Goal: Information Seeking & Learning: Learn about a topic

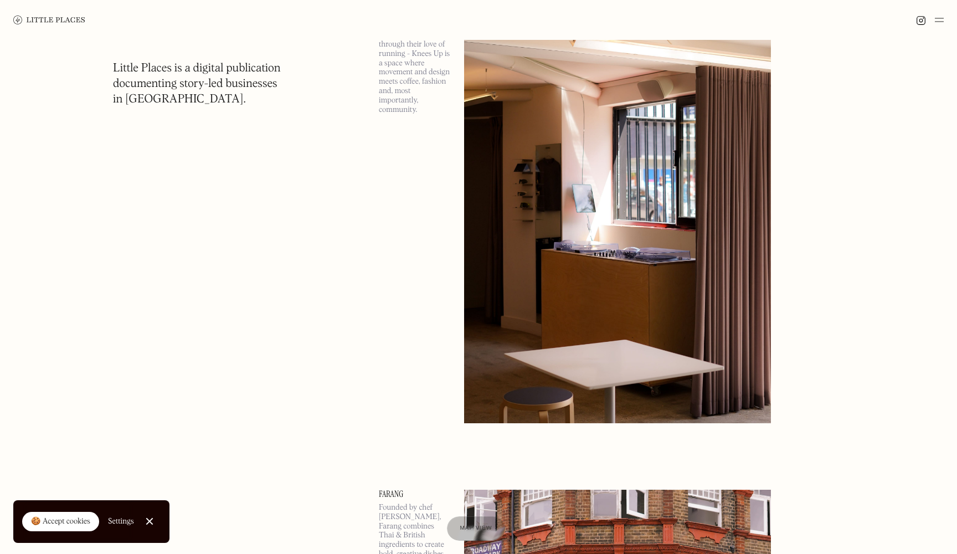
scroll to position [3614, 0]
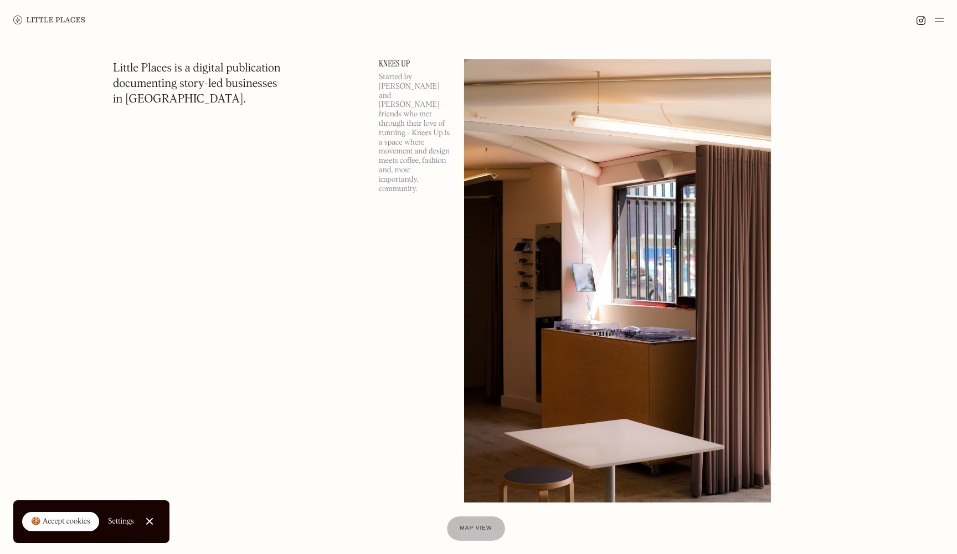
click at [687, 235] on img at bounding box center [617, 280] width 307 height 443
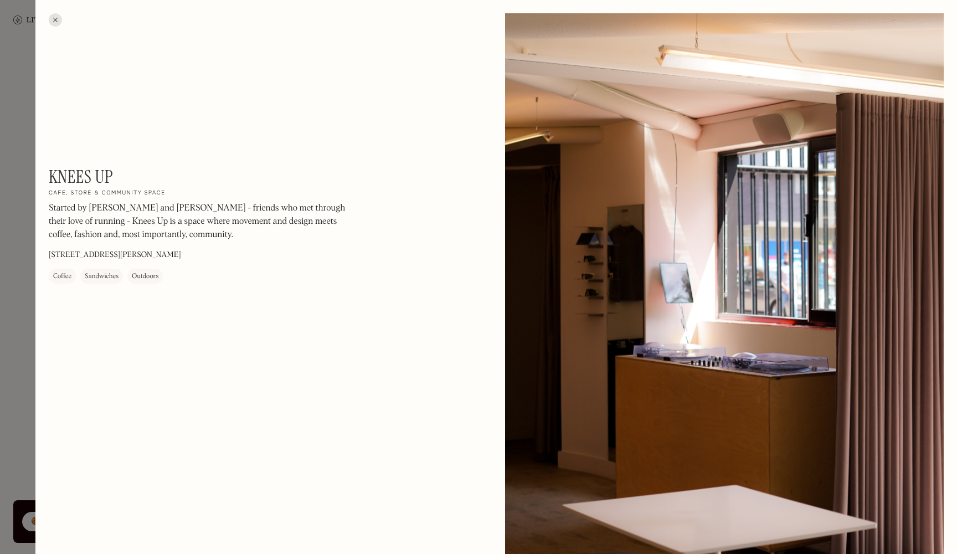
click at [87, 181] on h1 "Knees Up" at bounding box center [81, 176] width 64 height 21
click at [28, 193] on div at bounding box center [478, 277] width 957 height 554
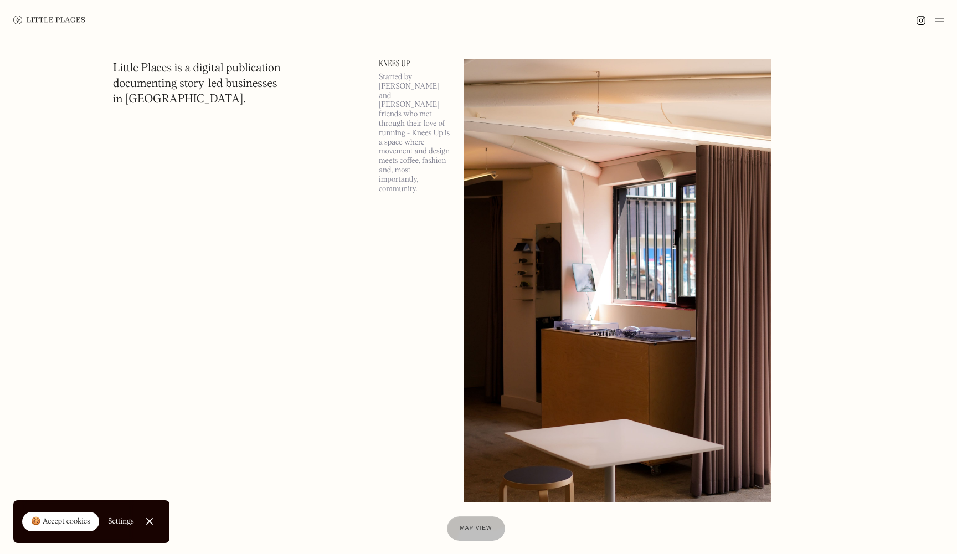
click at [399, 62] on link "Knees Up" at bounding box center [415, 63] width 72 height 9
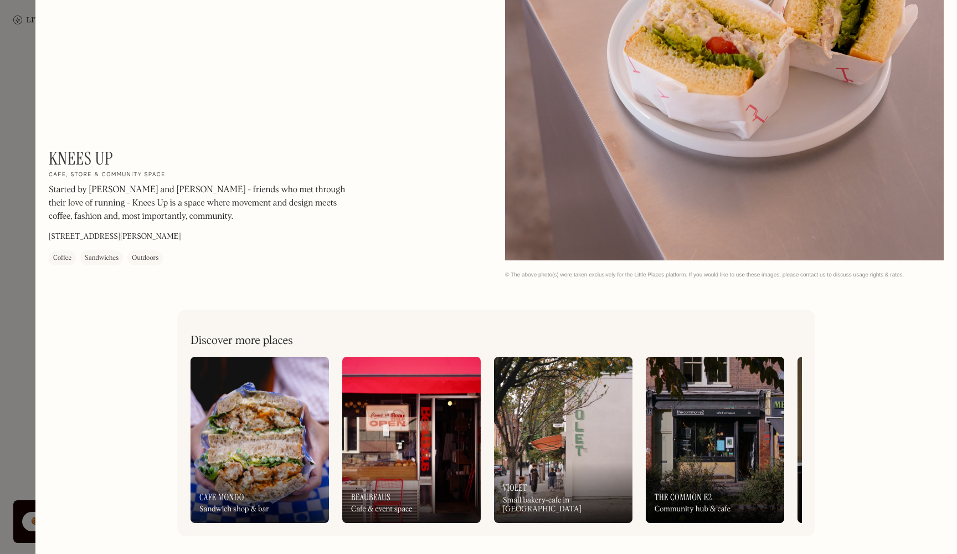
scroll to position [1416, 0]
click at [35, 264] on div at bounding box center [478, 277] width 957 height 554
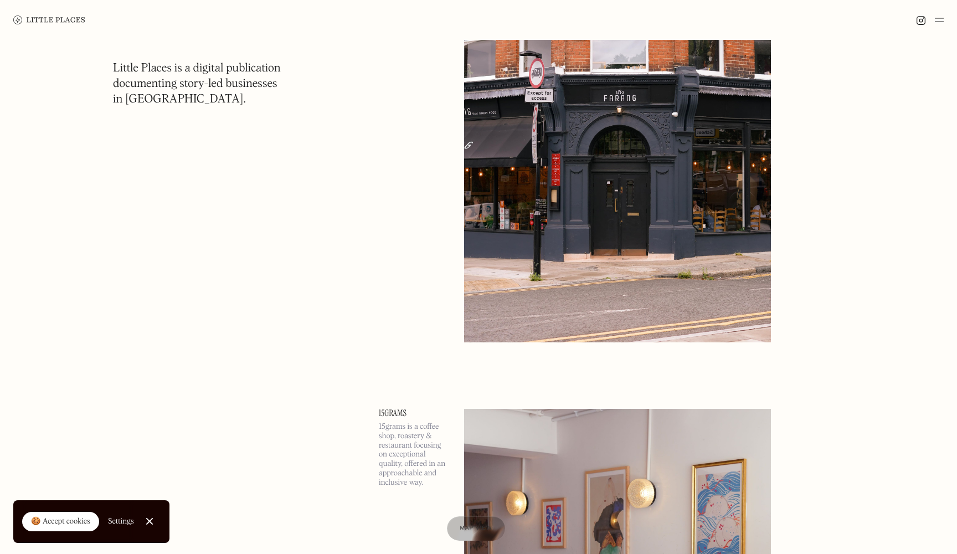
scroll to position [4128, 0]
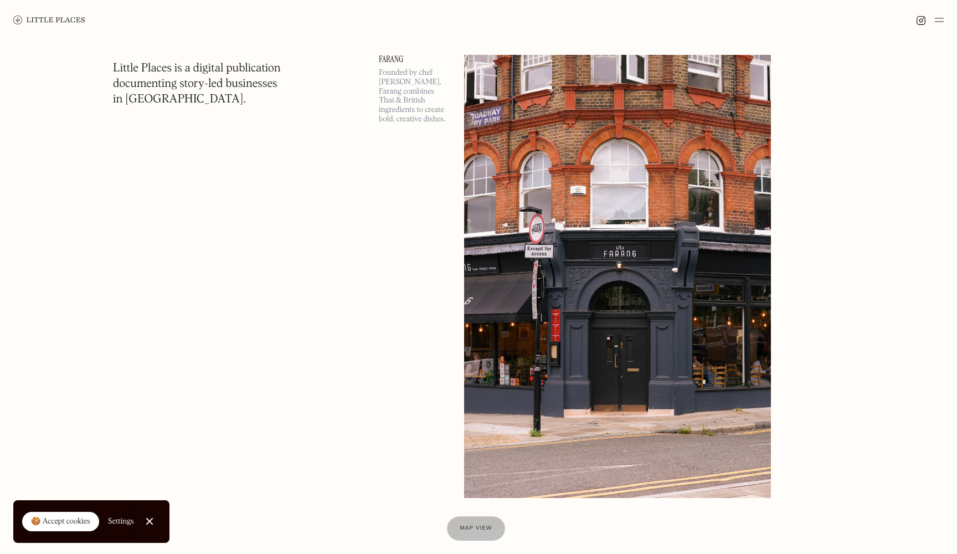
click at [538, 227] on img at bounding box center [617, 276] width 307 height 443
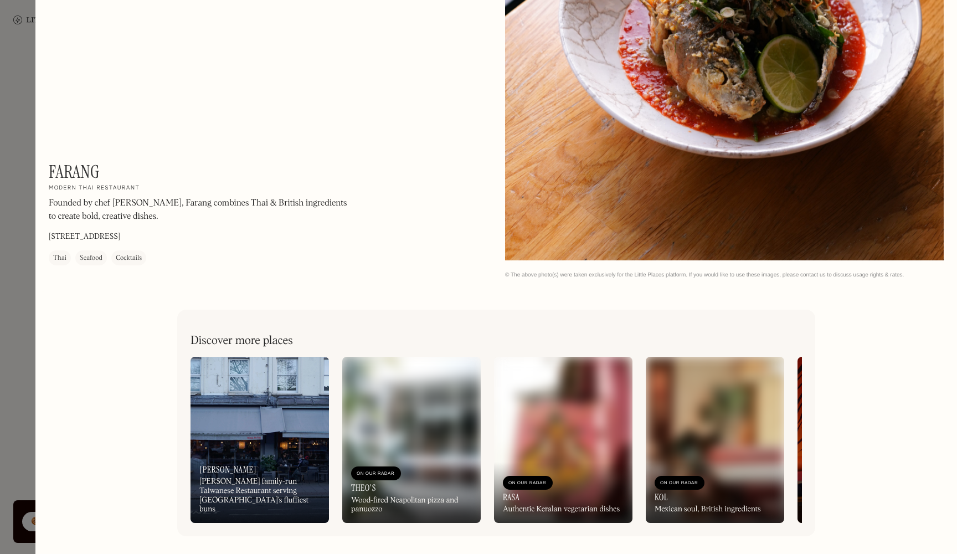
scroll to position [4144, 0]
click at [11, 219] on div at bounding box center [478, 277] width 957 height 554
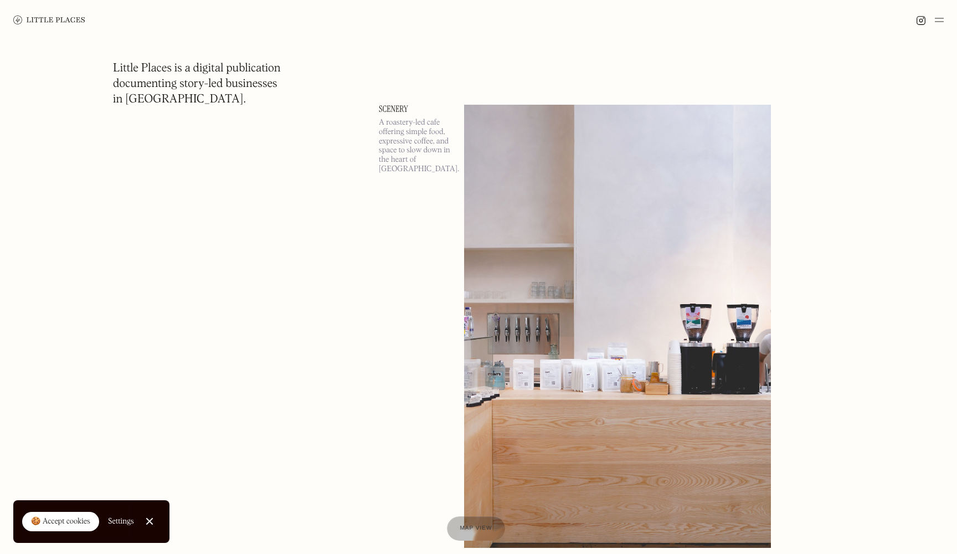
scroll to position [3031, 0]
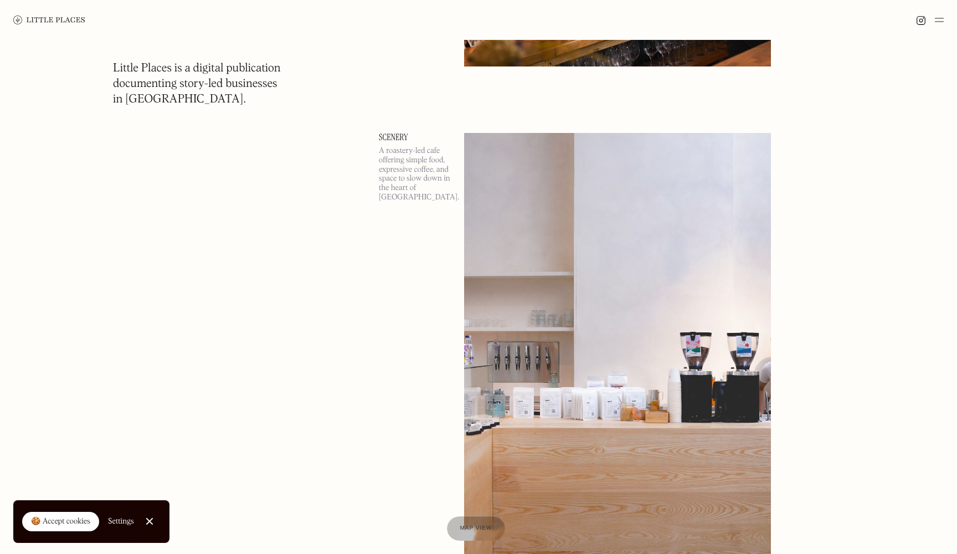
click at [403, 135] on link "Scenery" at bounding box center [415, 137] width 72 height 9
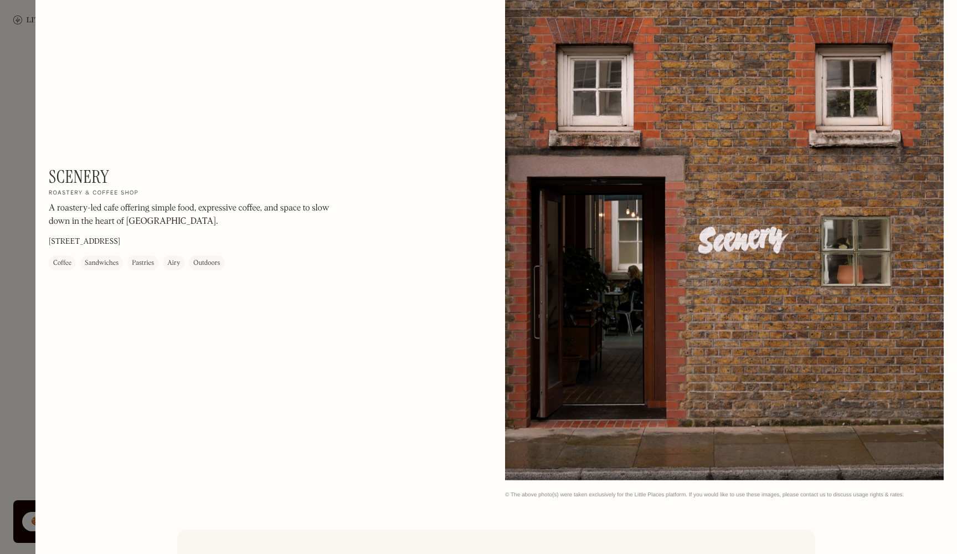
scroll to position [1383, 0]
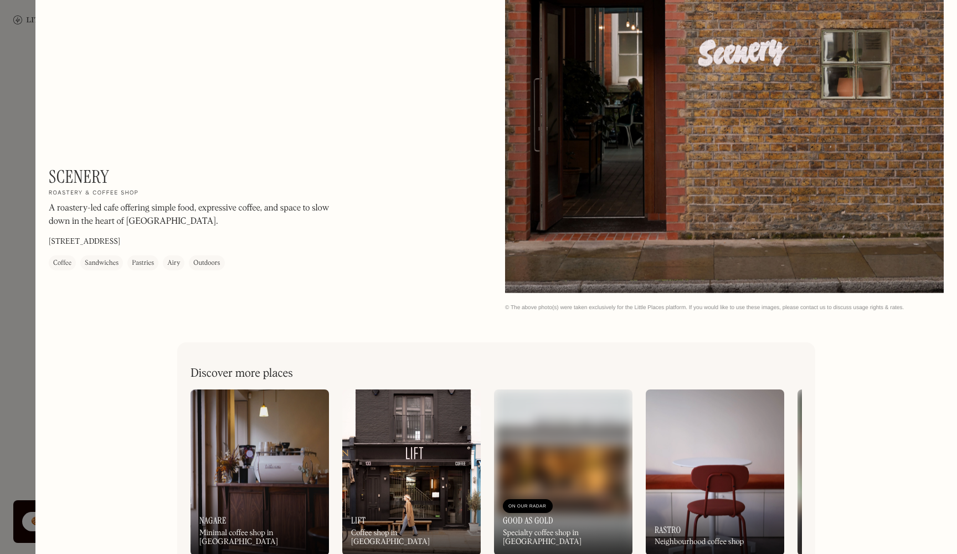
click at [27, 135] on div at bounding box center [478, 277] width 957 height 554
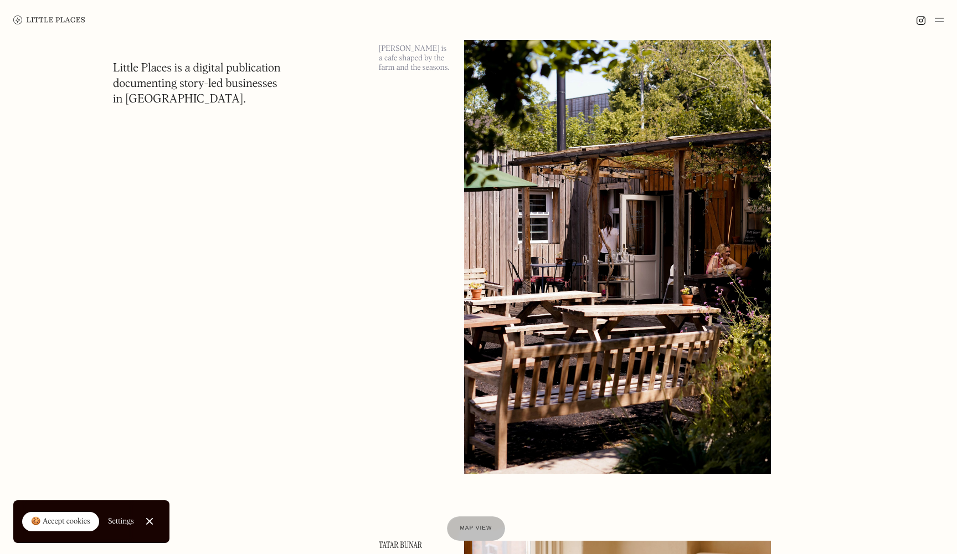
scroll to position [5085, 0]
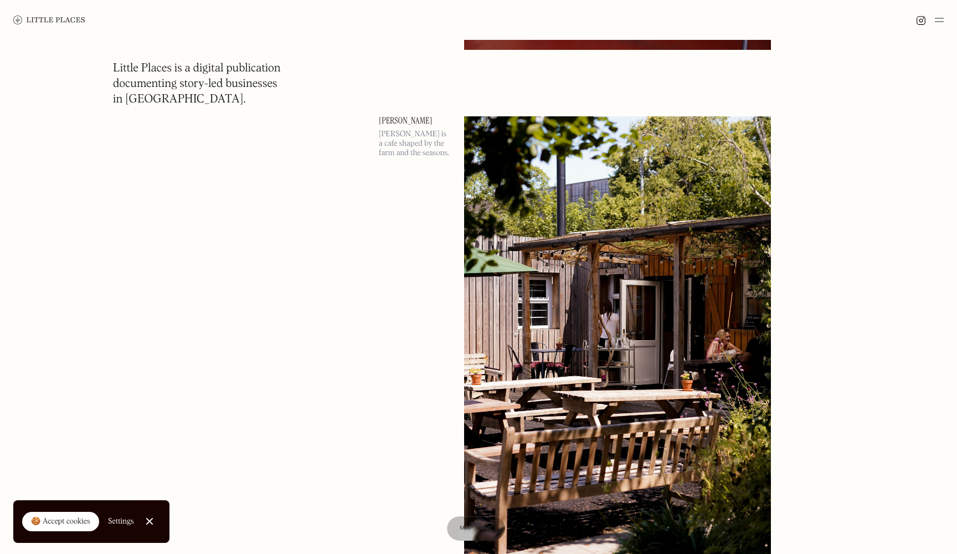
click at [555, 319] on img at bounding box center [617, 337] width 307 height 443
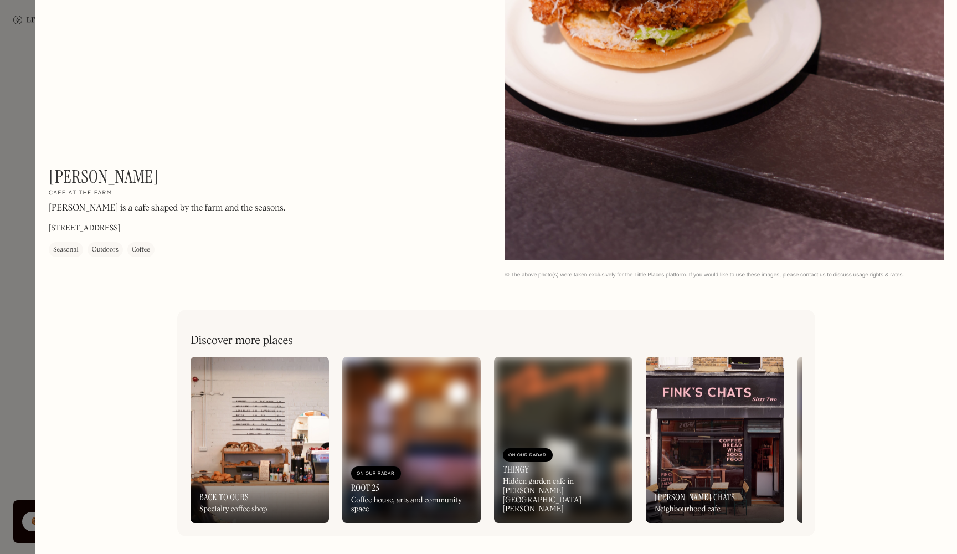
scroll to position [1416, 0]
click at [16, 104] on div at bounding box center [478, 277] width 957 height 554
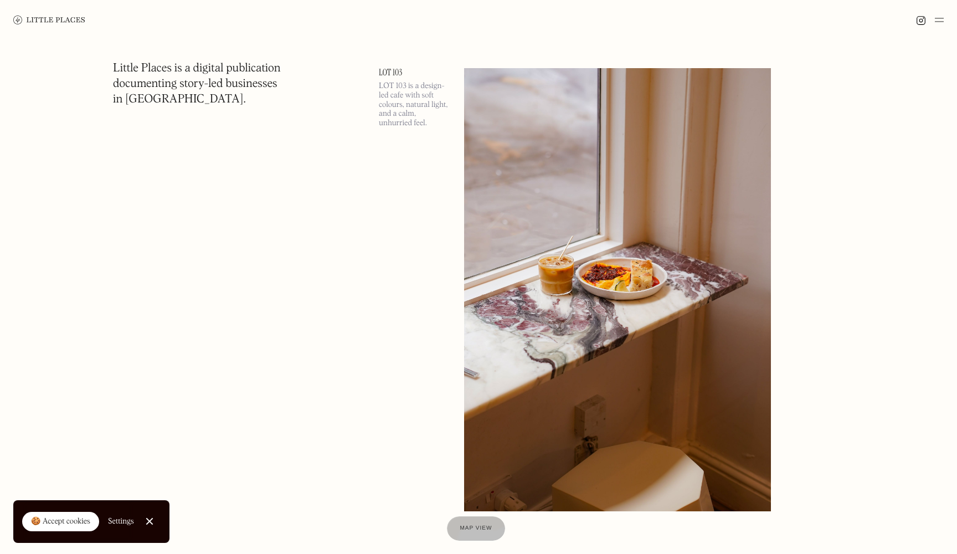
scroll to position [6672, 0]
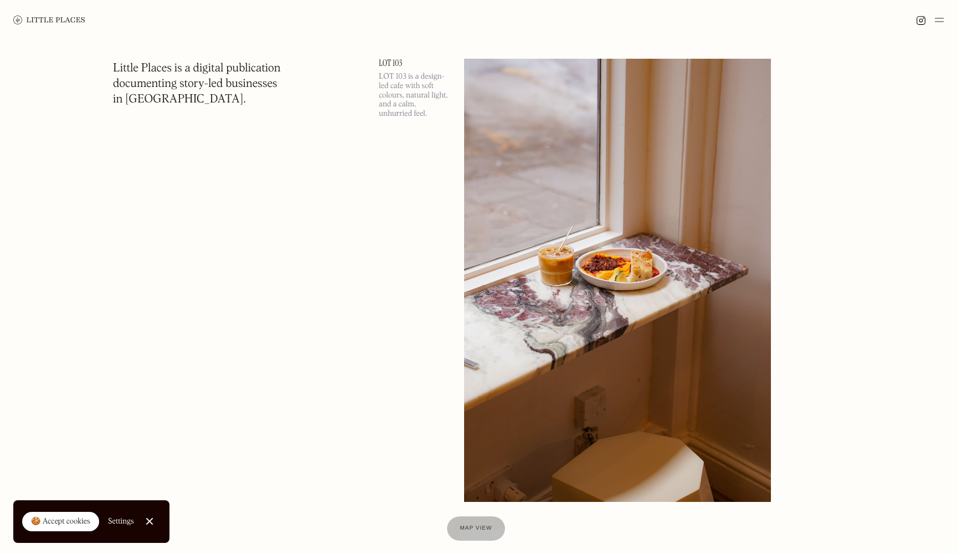
click at [576, 328] on img at bounding box center [617, 280] width 307 height 443
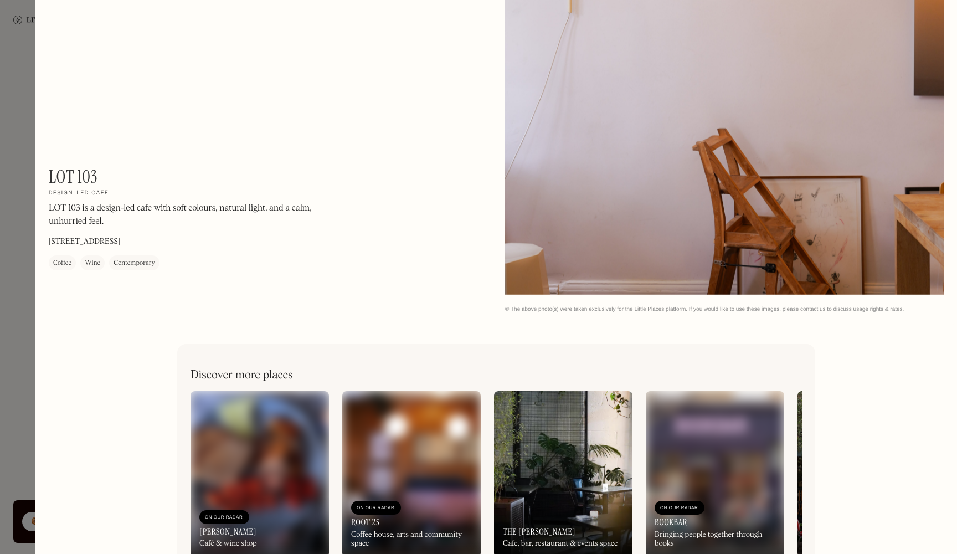
scroll to position [1386, 0]
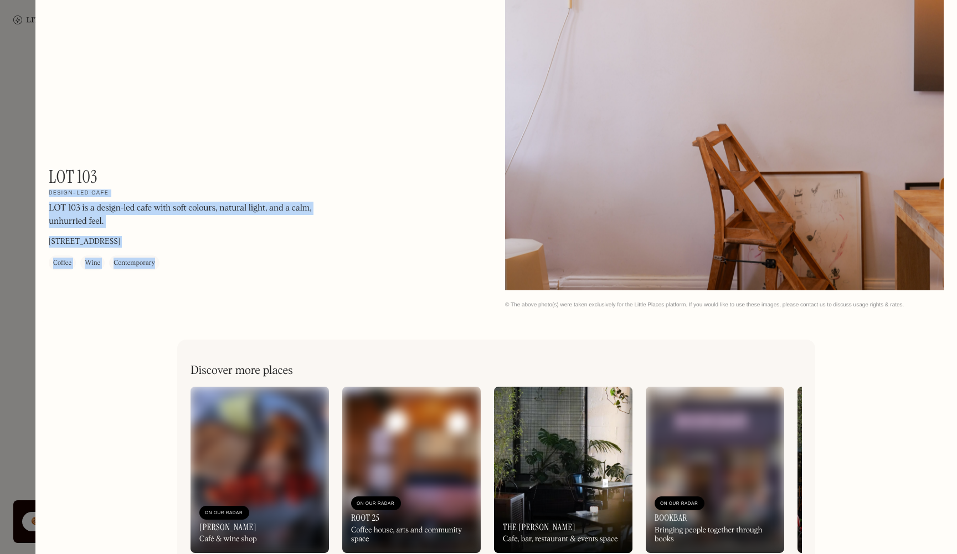
drag, startPoint x: 104, startPoint y: 179, endPoint x: 48, endPoint y: 181, distance: 55.4
click at [109, 182] on div "LOT 103 On Our Radar Design-led cafe LOT 103 is a design-led cafe with soft col…" at bounding box center [198, 218] width 299 height 104
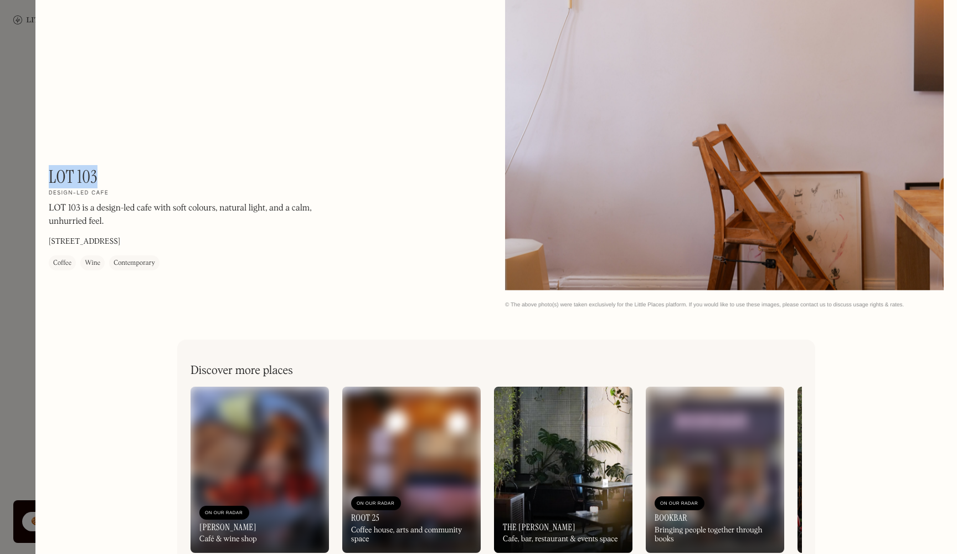
drag, startPoint x: 96, startPoint y: 176, endPoint x: 51, endPoint y: 173, distance: 45.5
click at [51, 173] on h1 "LOT 103" at bounding box center [73, 176] width 49 height 21
copy h1 "LOT 103"
click at [16, 165] on div at bounding box center [478, 277] width 957 height 554
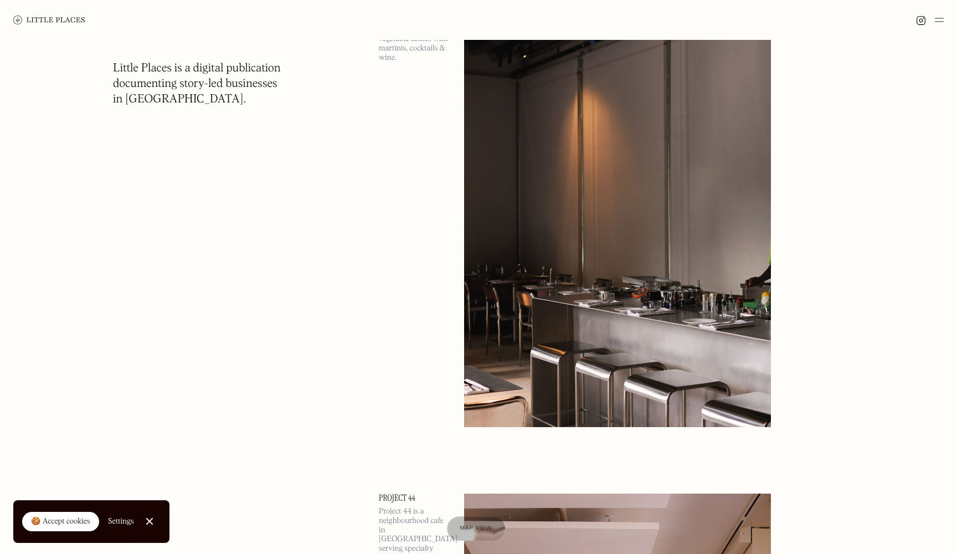
scroll to position [8902, 0]
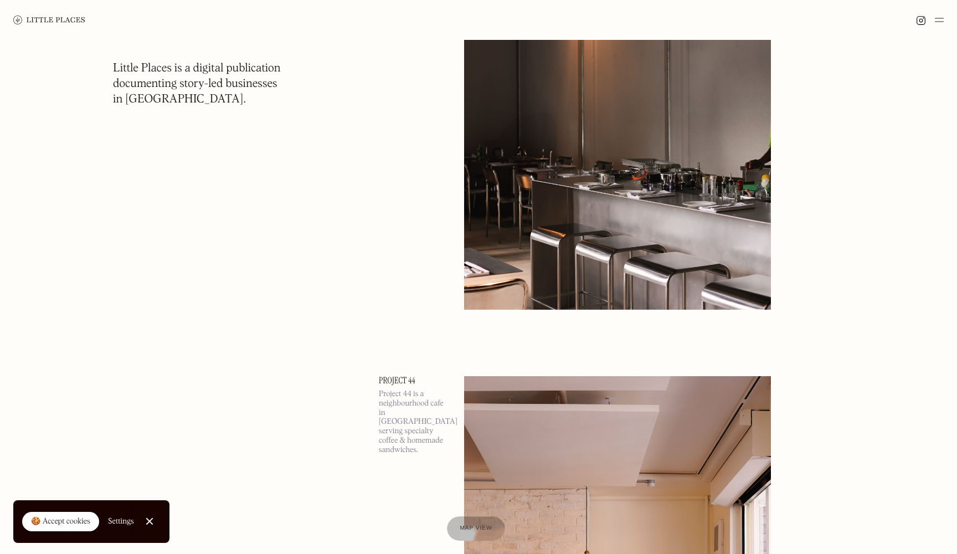
click at [142, 527] on link "Close Cookie Popup" at bounding box center [149, 521] width 22 height 22
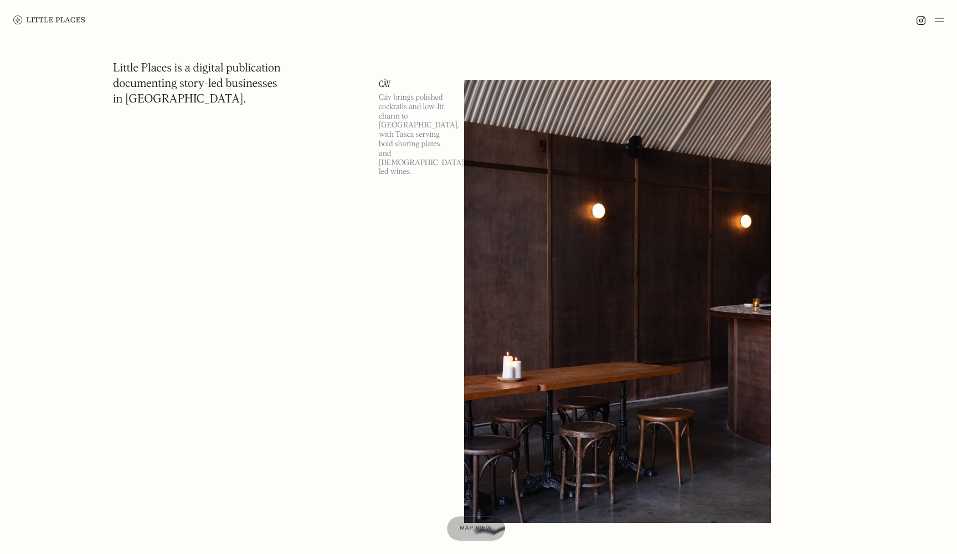
scroll to position [11446, 0]
